Goal: Task Accomplishment & Management: Use online tool/utility

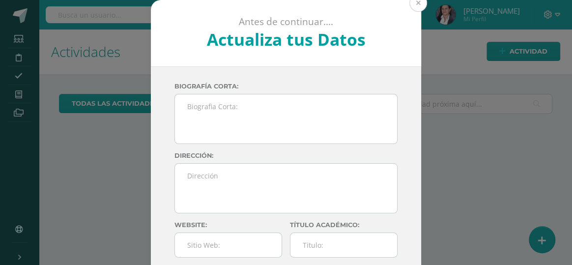
click at [411, 8] on button at bounding box center [419, 3] width 18 height 18
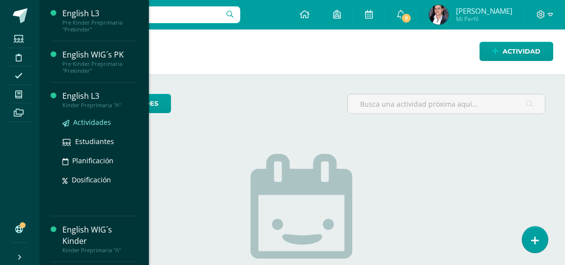
click at [93, 121] on span "Actividades" at bounding box center [92, 122] width 38 height 9
click at [93, 122] on span "Actividades" at bounding box center [92, 122] width 38 height 9
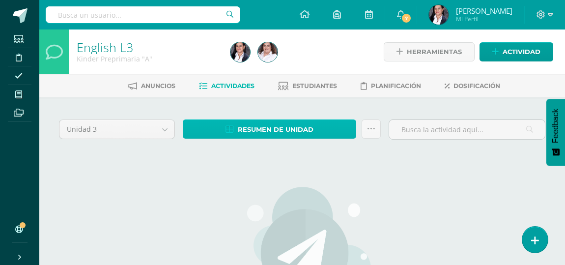
click at [315, 134] on link "Resumen de unidad" at bounding box center [270, 128] width 174 height 19
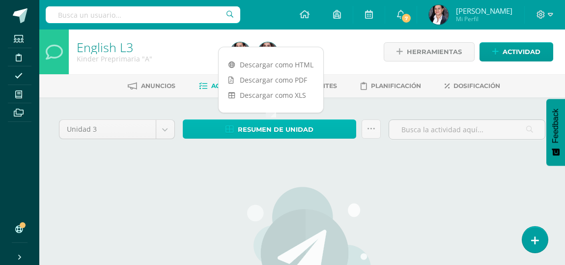
click at [315, 134] on link "Resumen de unidad" at bounding box center [270, 128] width 174 height 19
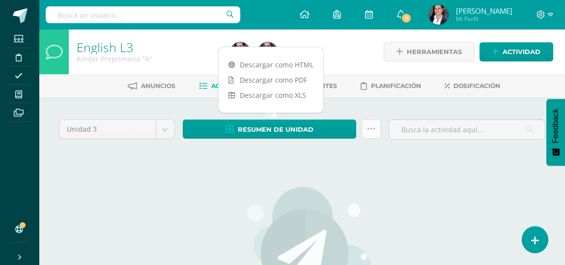
click at [371, 134] on link at bounding box center [371, 128] width 19 height 19
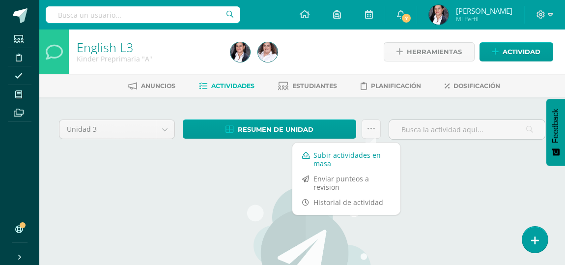
click at [352, 157] on link "Subir actividades en masa" at bounding box center [347, 159] width 108 height 24
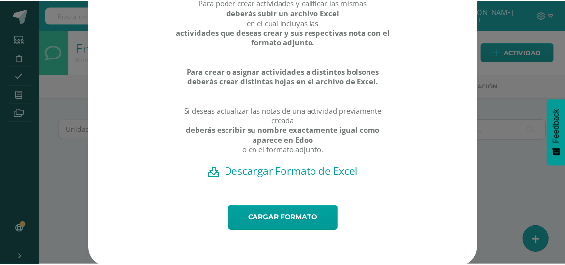
scroll to position [93, 0]
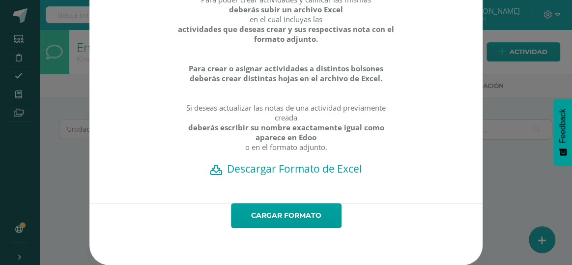
click at [507, 194] on div "Creación y Calificación en masa. Para poder crear actividades y calificar las m…" at bounding box center [286, 99] width 564 height 331
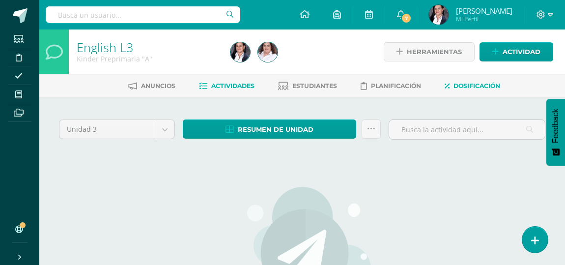
click at [469, 88] on span "Dosificación" at bounding box center [477, 85] width 47 height 7
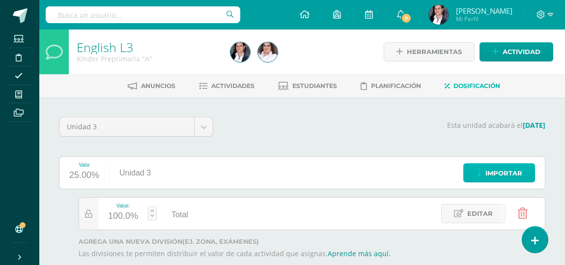
click at [492, 170] on span "Importar" at bounding box center [504, 173] width 37 height 18
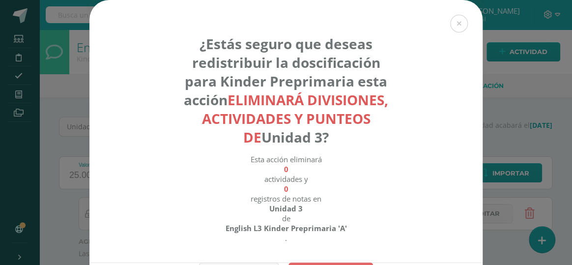
scroll to position [64, 0]
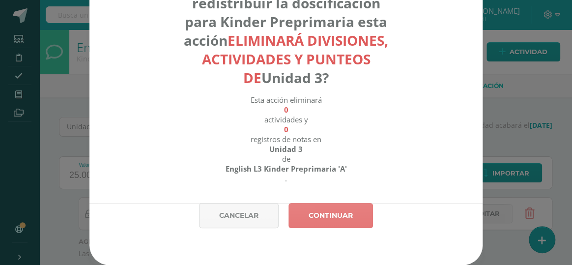
click at [328, 216] on link "Continuar" at bounding box center [331, 215] width 85 height 25
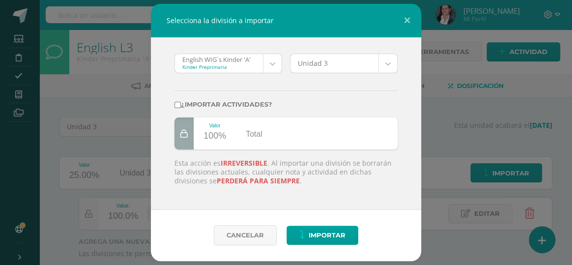
scroll to position [0, 0]
click at [272, 68] on body "Selecciona la división a importar English WIG´s Kinder 'A' Kinder Preprimaria E…" at bounding box center [286, 159] width 572 height 319
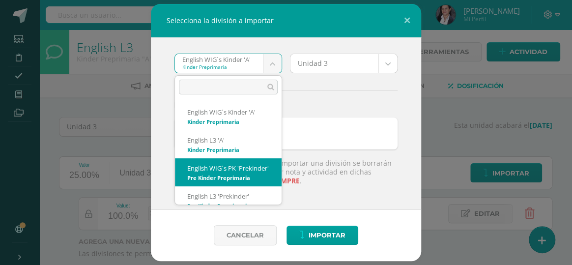
scroll to position [18, 0]
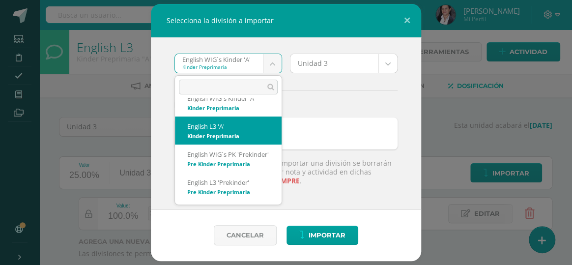
select select "1338"
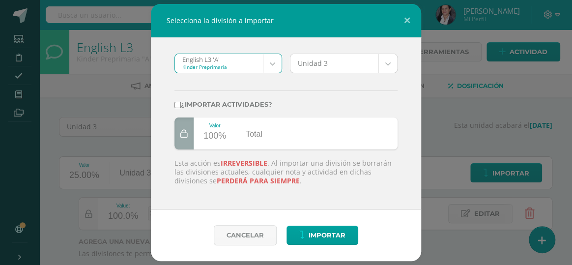
click at [383, 66] on body "Selecciona la división a importar English L3 'A' Kinder Preprimaria English WIG…" at bounding box center [286, 159] width 572 height 319
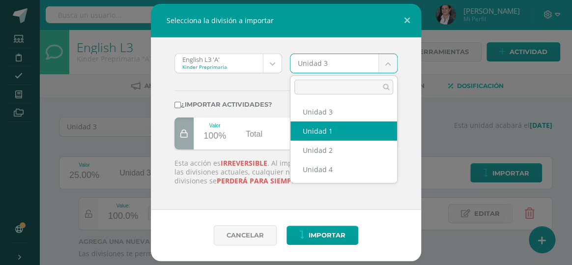
select select "59392"
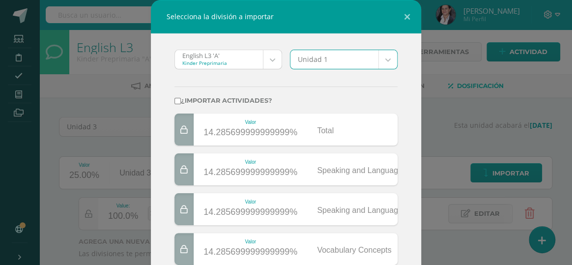
click at [177, 103] on label "¿Importar actividades?" at bounding box center [286, 100] width 223 height 7
click at [177, 103] on input "¿Importar actividades?" at bounding box center [178, 101] width 6 height 6
checkbox input "true"
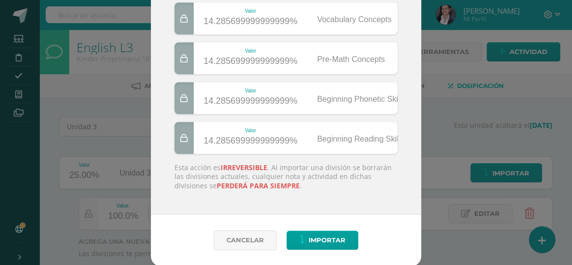
scroll to position [232, 0]
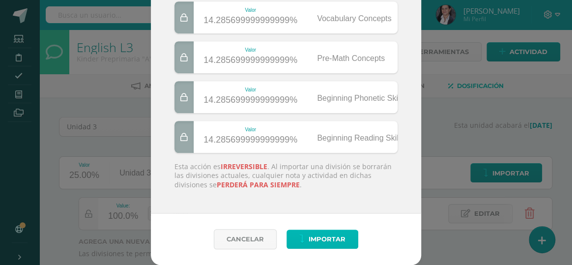
click at [309, 245] on span "Importar" at bounding box center [327, 239] width 37 height 18
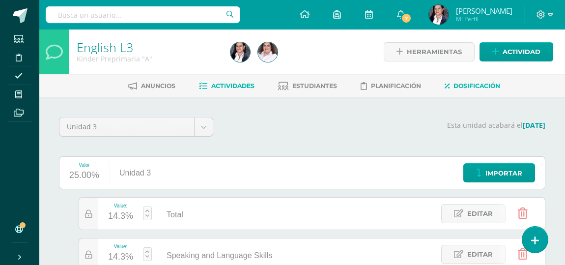
click at [235, 88] on span "Actividades" at bounding box center [232, 85] width 43 height 7
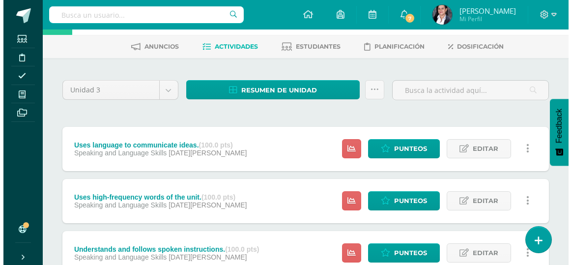
scroll to position [29, 0]
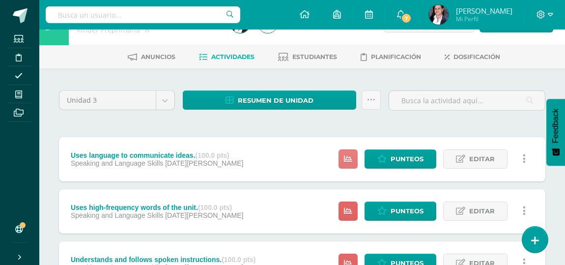
click at [348, 158] on icon at bounding box center [348, 159] width 8 height 8
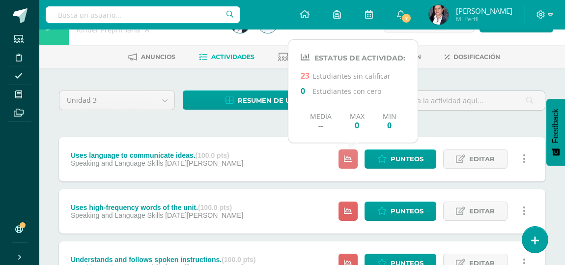
click at [348, 158] on icon at bounding box center [348, 159] width 8 height 8
click at [534, 63] on ul "Anuncios Actividades Estudiantes Planificación Dosificación" at bounding box center [314, 57] width 526 height 16
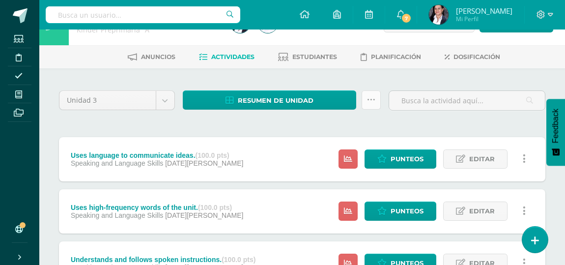
click at [377, 101] on link at bounding box center [371, 99] width 19 height 19
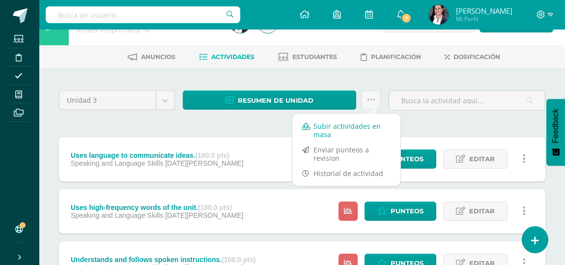
click at [354, 132] on link "Subir actividades en masa" at bounding box center [347, 130] width 108 height 24
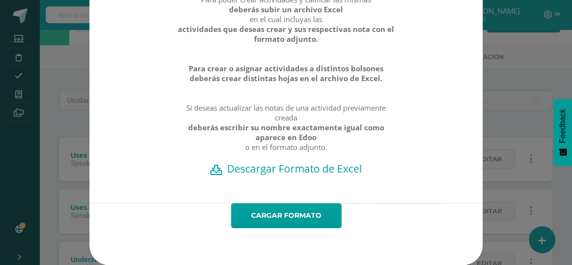
scroll to position [93, 0]
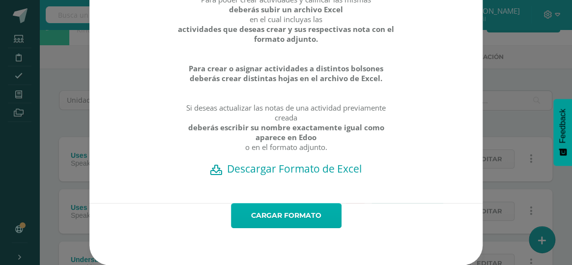
click at [260, 218] on link "Cargar formato" at bounding box center [286, 215] width 111 height 25
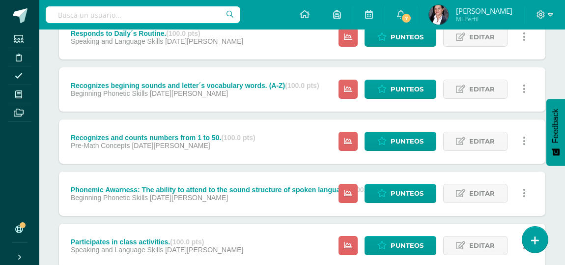
scroll to position [997, 0]
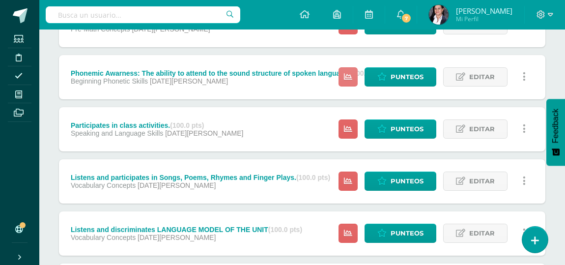
click at [352, 82] on link at bounding box center [348, 76] width 19 height 19
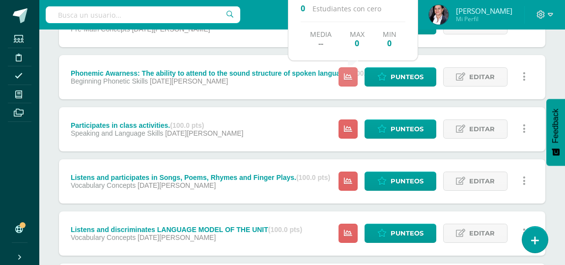
click at [352, 81] on link at bounding box center [348, 76] width 19 height 19
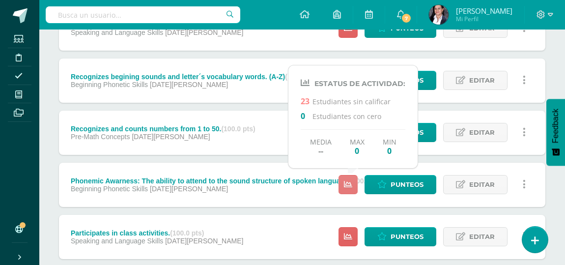
scroll to position [863, 0]
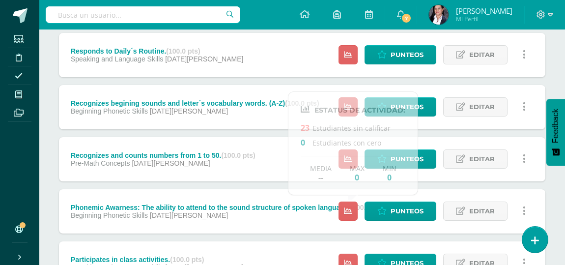
click at [340, 214] on div "Punteos Editar Ocultar Historial de actividad Eliminar Historial de actividad ¿…" at bounding box center [435, 211] width 222 height 44
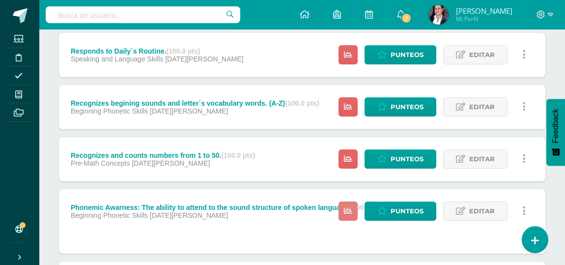
click at [349, 212] on icon at bounding box center [348, 211] width 8 height 8
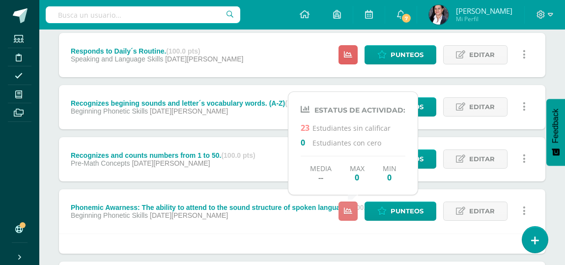
click at [349, 212] on icon at bounding box center [348, 211] width 8 height 8
click at [352, 49] on link at bounding box center [348, 54] width 19 height 19
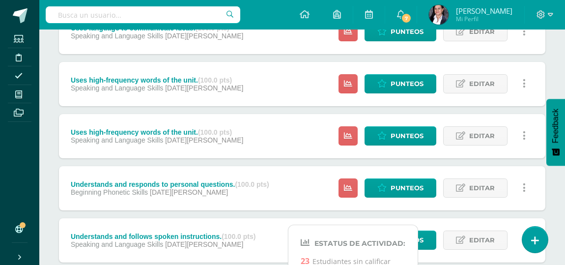
scroll to position [550, 0]
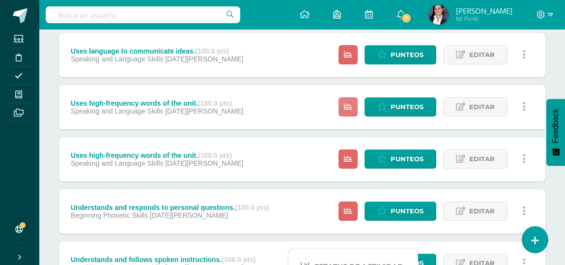
click at [348, 112] on link at bounding box center [348, 106] width 19 height 19
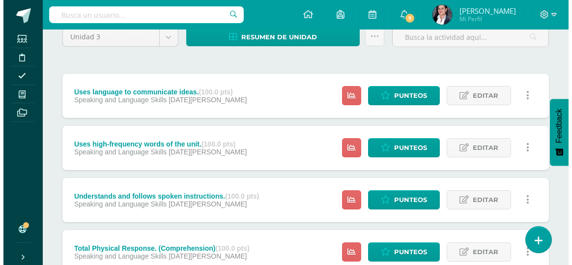
scroll to position [59, 0]
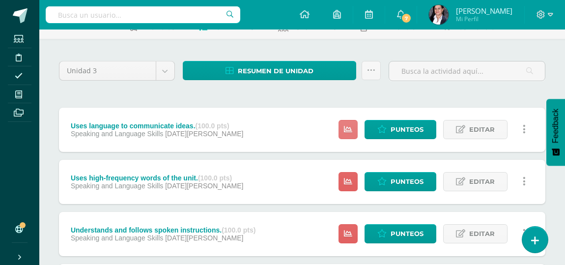
click at [342, 131] on link at bounding box center [348, 129] width 19 height 19
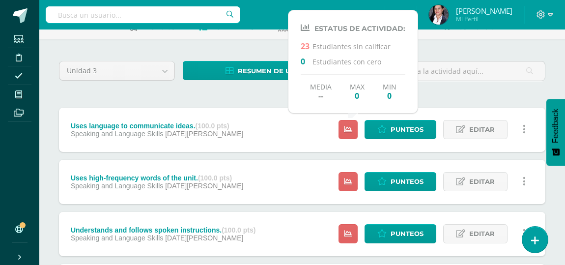
click at [329, 131] on div "Punteos Editar Ocultar Historial de actividad Eliminar Historial de actividad ¿…" at bounding box center [435, 130] width 222 height 44
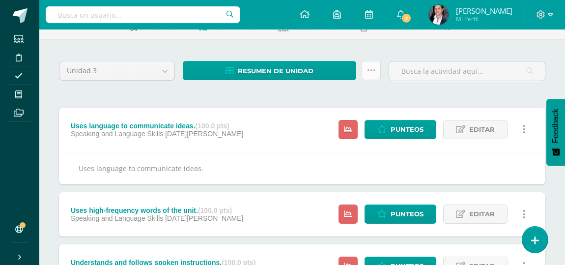
click at [367, 74] on link at bounding box center [371, 70] width 19 height 19
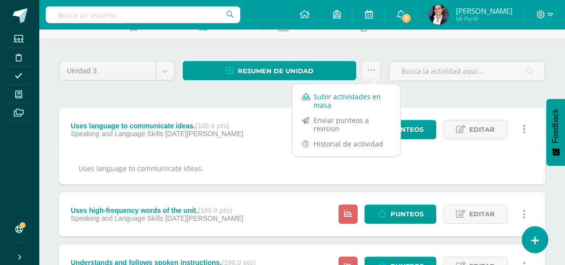
click at [357, 93] on link "Subir actividades en masa" at bounding box center [347, 101] width 108 height 24
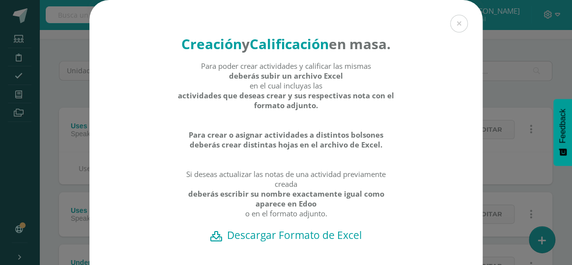
scroll to position [93, 0]
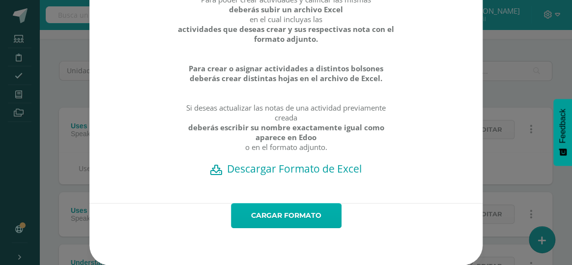
click at [289, 208] on link "Cargar formato" at bounding box center [286, 215] width 111 height 25
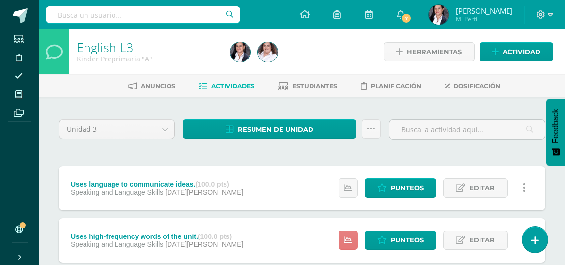
click at [349, 242] on icon at bounding box center [348, 240] width 8 height 8
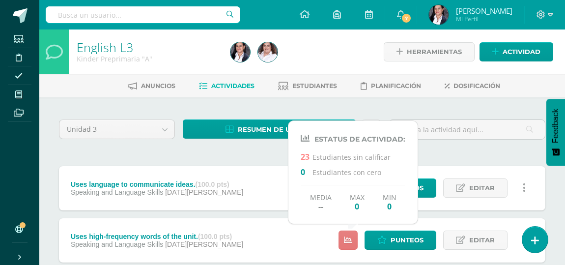
click at [349, 242] on icon at bounding box center [348, 240] width 8 height 8
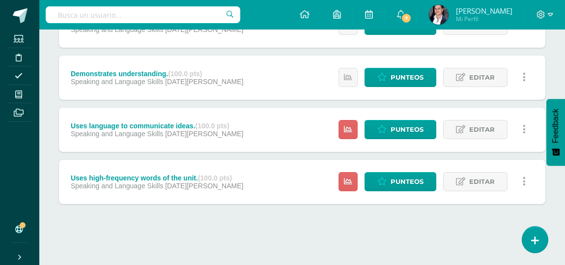
scroll to position [476, 0]
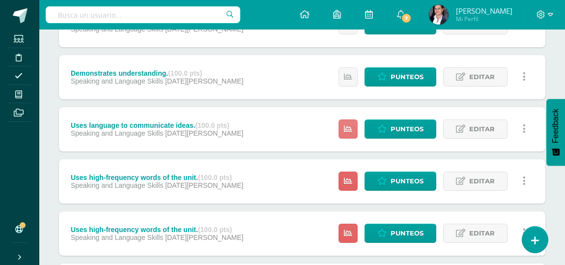
click at [353, 131] on icon at bounding box center [348, 129] width 8 height 8
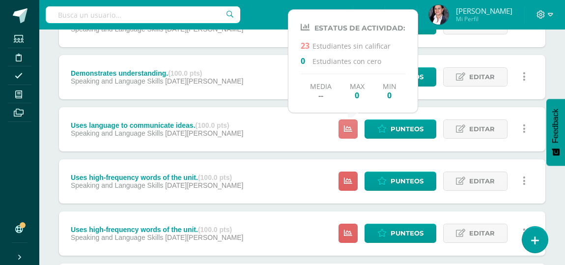
click at [353, 132] on icon at bounding box center [348, 129] width 8 height 8
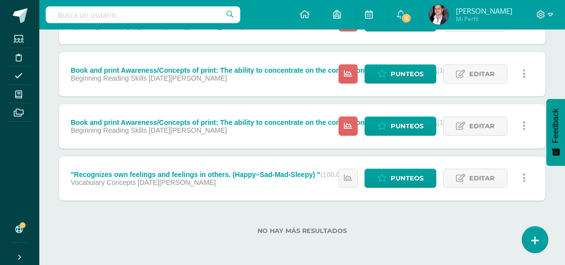
scroll to position [1782, 0]
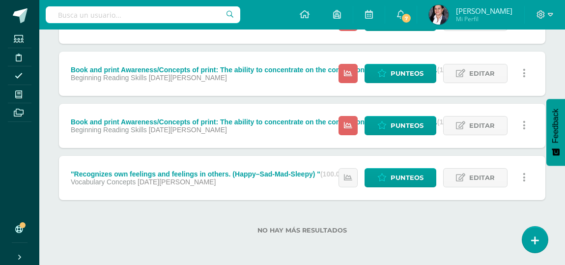
click at [17, 224] on span at bounding box center [16, 227] width 8 height 13
